Goal: Task Accomplishment & Management: Use online tool/utility

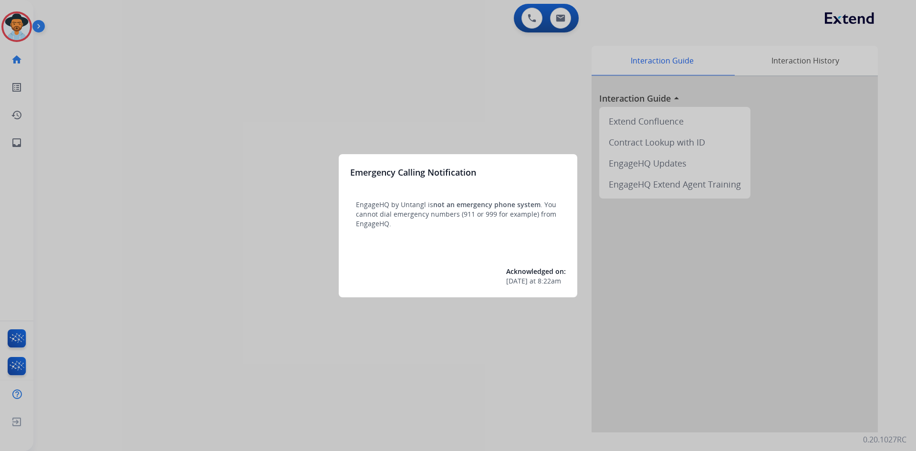
click at [17, 29] on div at bounding box center [458, 225] width 916 height 451
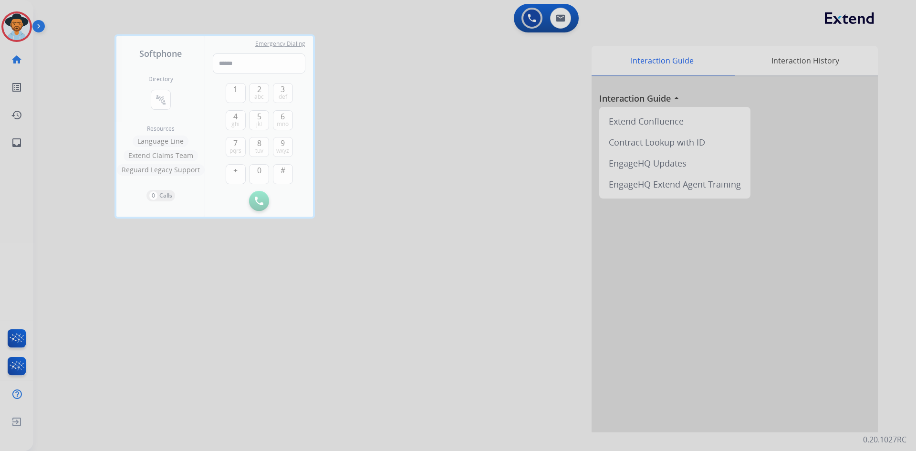
click at [17, 29] on div at bounding box center [458, 225] width 916 height 451
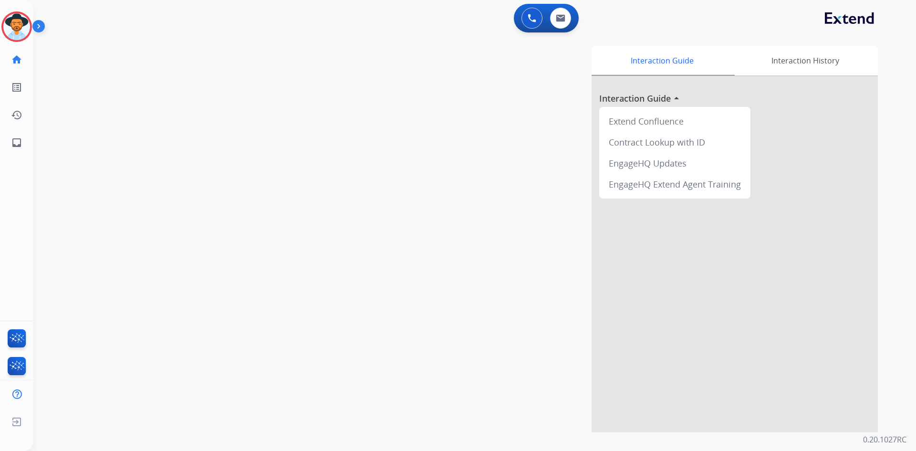
click at [17, 29] on img at bounding box center [16, 26] width 27 height 27
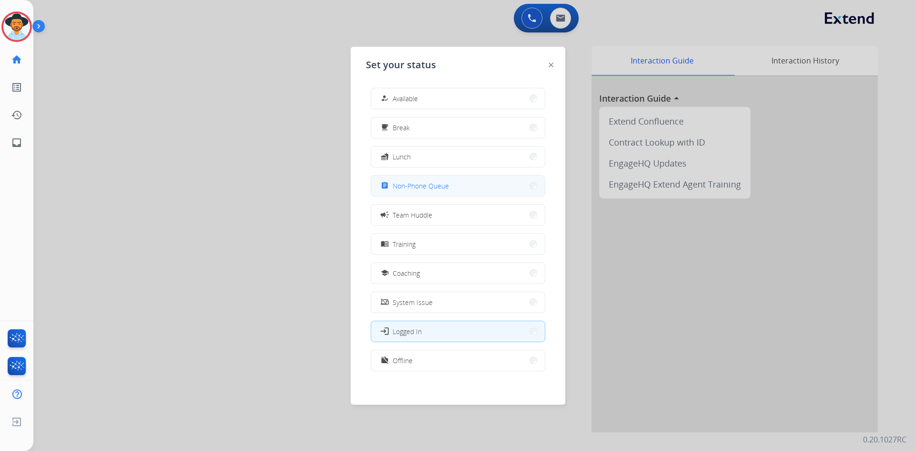
click at [458, 186] on button "assignment Non-Phone Queue" at bounding box center [458, 186] width 174 height 21
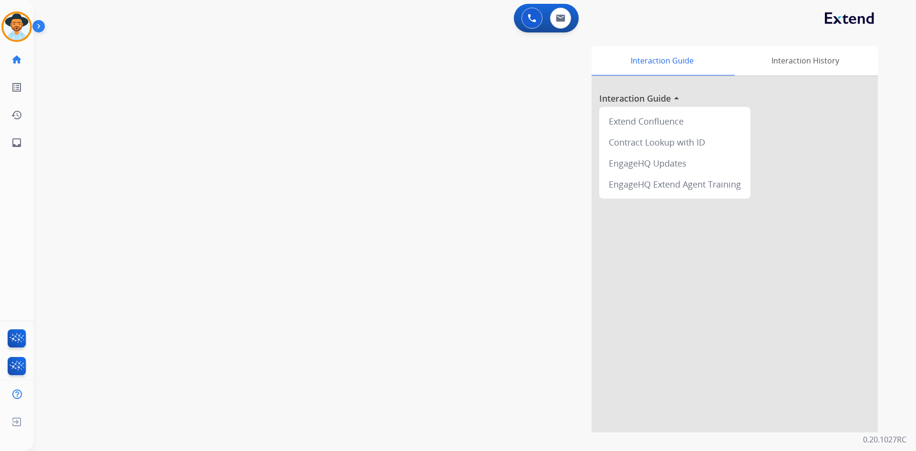
drag, startPoint x: 17, startPoint y: 19, endPoint x: 35, endPoint y: 26, distance: 19.5
click at [17, 19] on img at bounding box center [16, 26] width 27 height 27
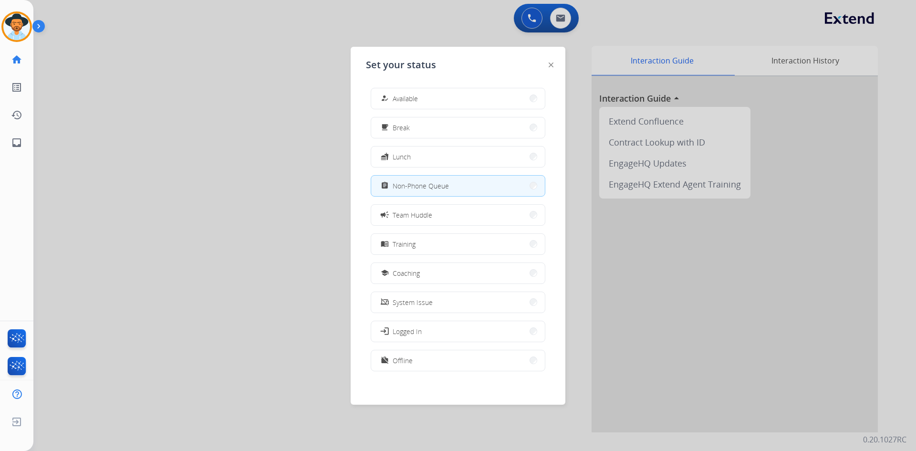
click at [428, 191] on button "assignment Non-Phone Queue" at bounding box center [458, 186] width 174 height 21
